Goal: Task Accomplishment & Management: Use online tool/utility

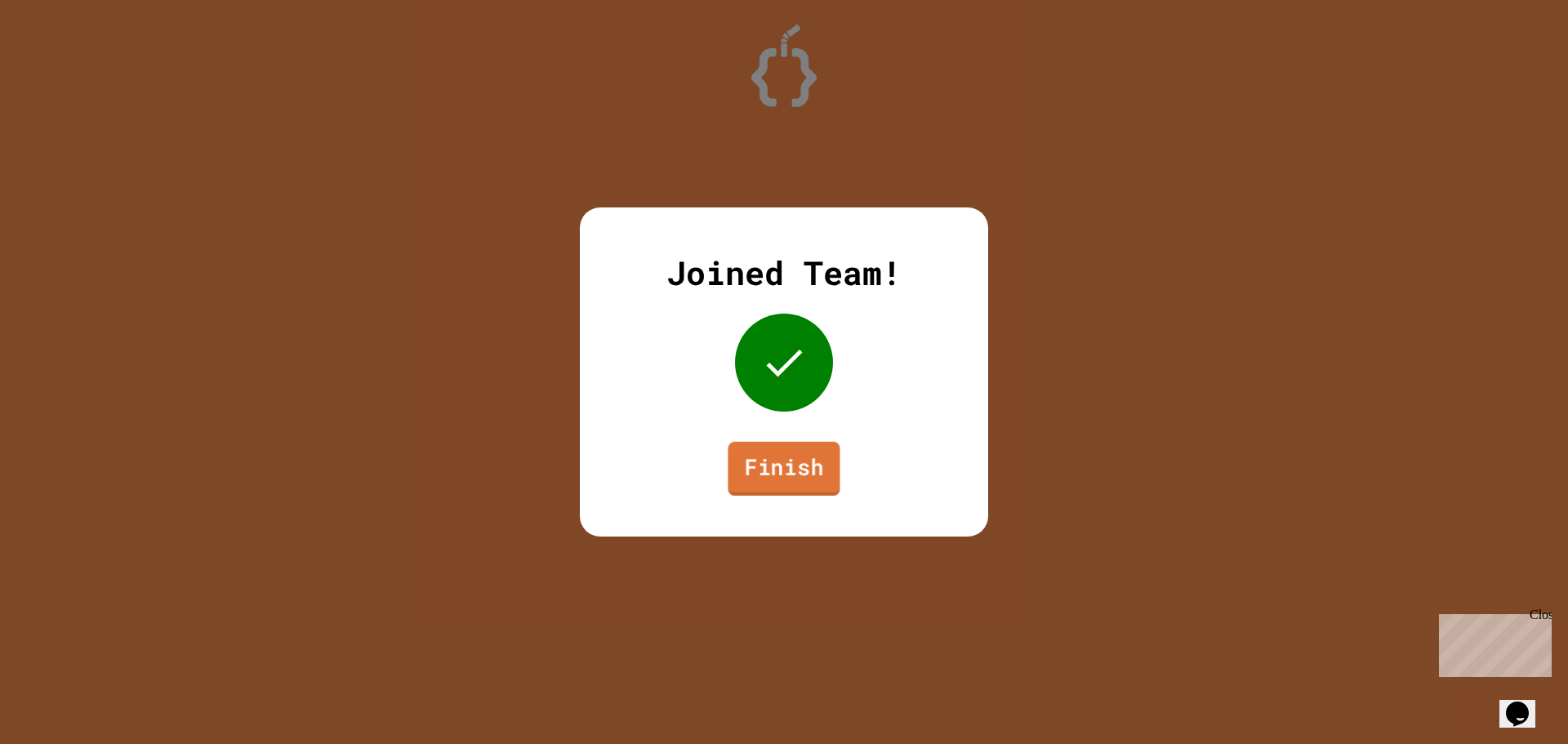
click at [756, 466] on link "Finish" at bounding box center [784, 468] width 112 height 54
